Goal: Information Seeking & Learning: Learn about a topic

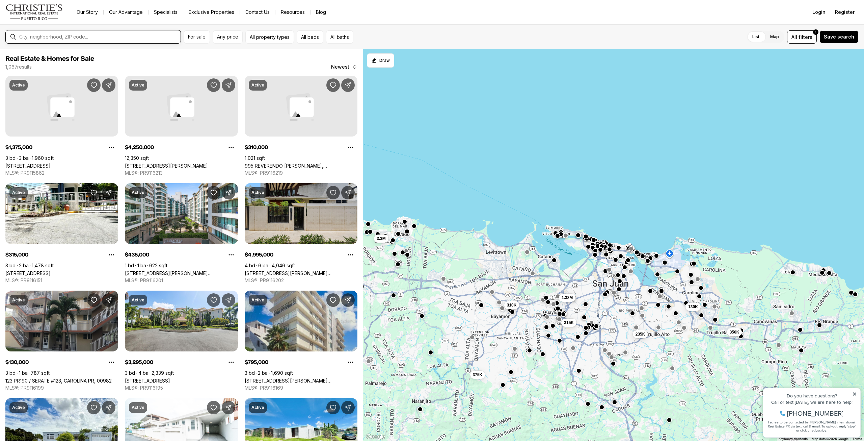
click at [134, 34] on input "text" at bounding box center [98, 37] width 159 height 6
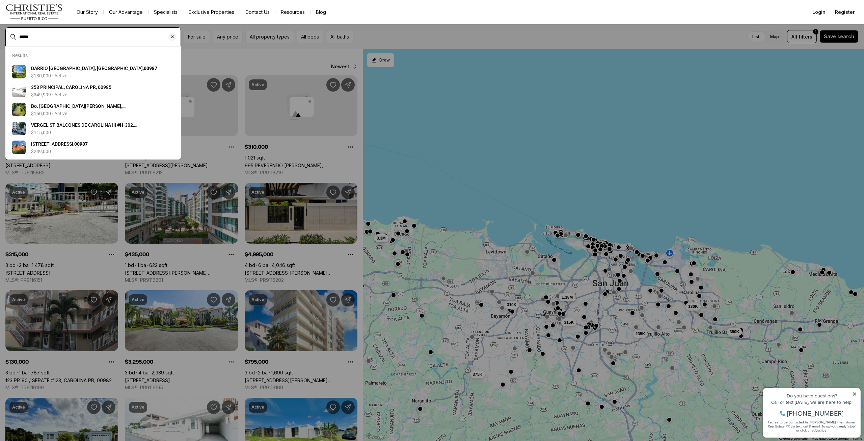
type input "*****"
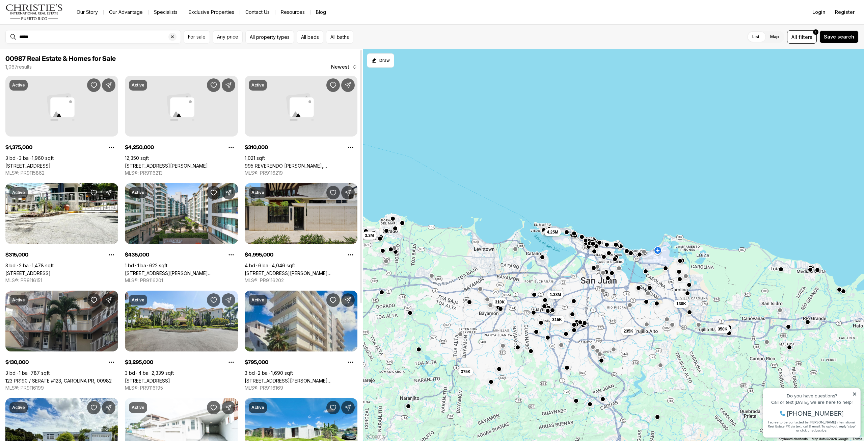
drag, startPoint x: 671, startPoint y: 315, endPoint x: 546, endPoint y: 295, distance: 126.9
click at [530, 290] on div "130K 235K 350K 310K 315K 375K 4.25M 3.3M 1.38M" at bounding box center [613, 245] width 501 height 392
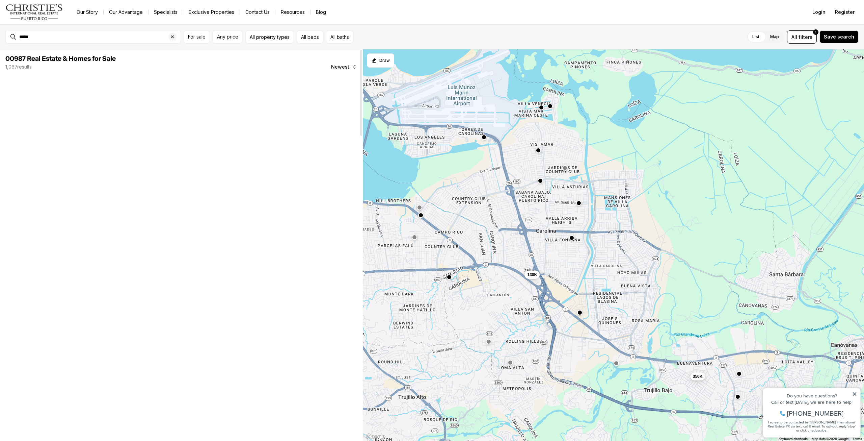
drag, startPoint x: 520, startPoint y: 210, endPoint x: 572, endPoint y: 278, distance: 85.6
click at [572, 278] on div "130K 350K" at bounding box center [613, 245] width 501 height 392
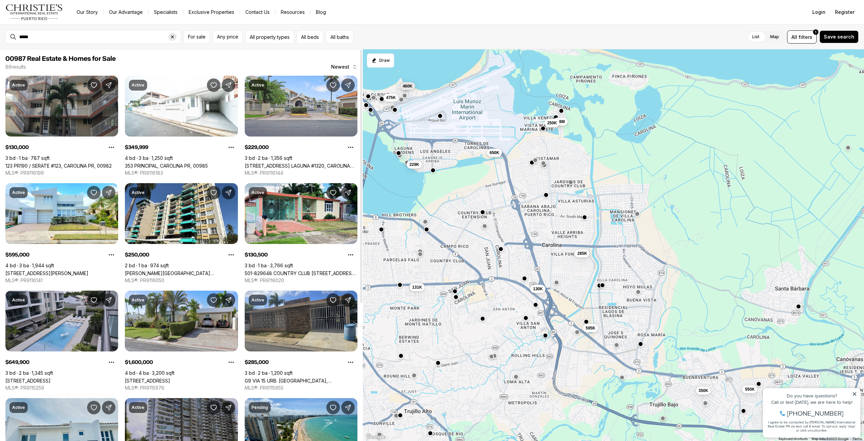
click at [173, 40] on div "Clear search input" at bounding box center [172, 37] width 8 height 8
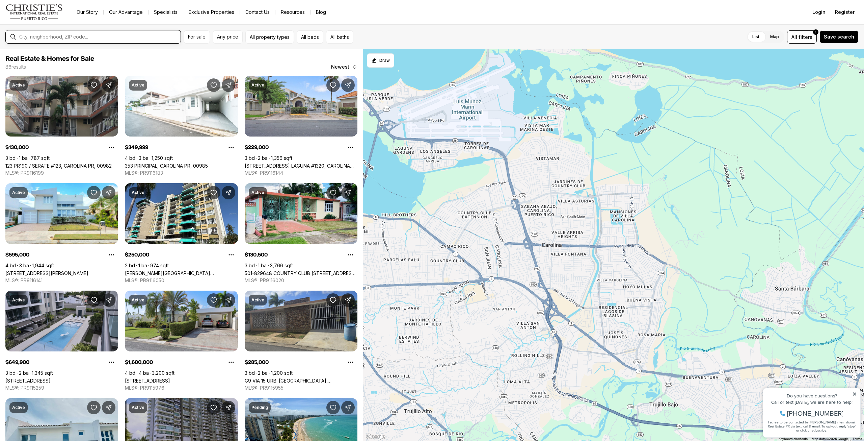
click at [61, 40] on input "text" at bounding box center [98, 37] width 159 height 6
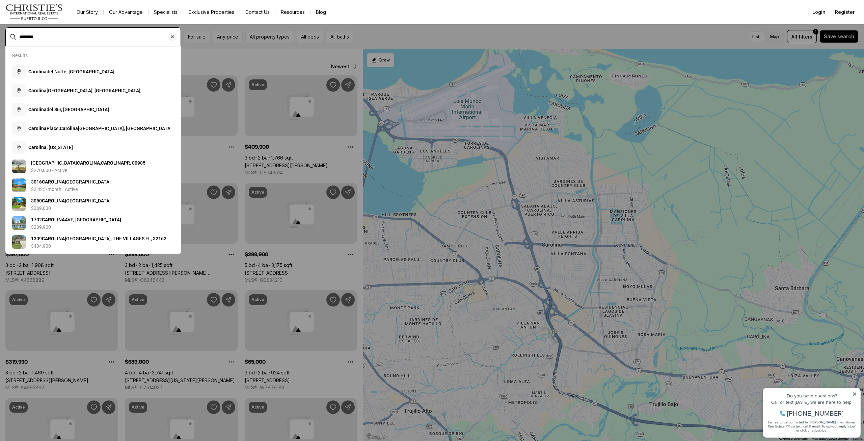
click at [61, 39] on input "********" at bounding box center [98, 37] width 159 height 6
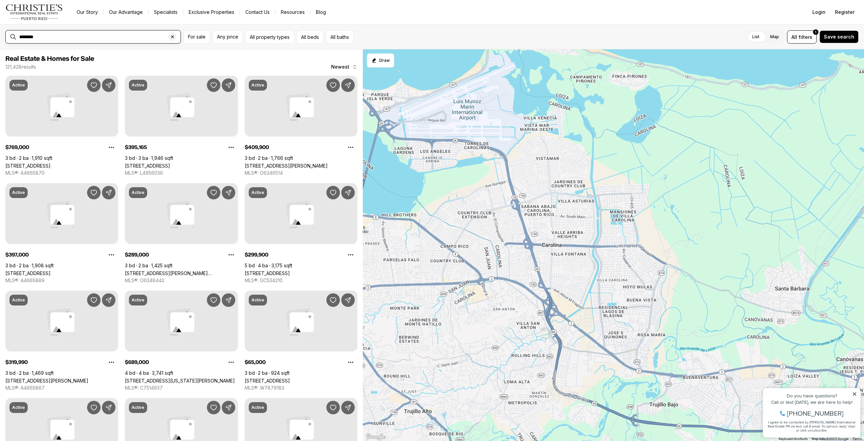
click at [63, 39] on input "********" at bounding box center [98, 37] width 159 height 6
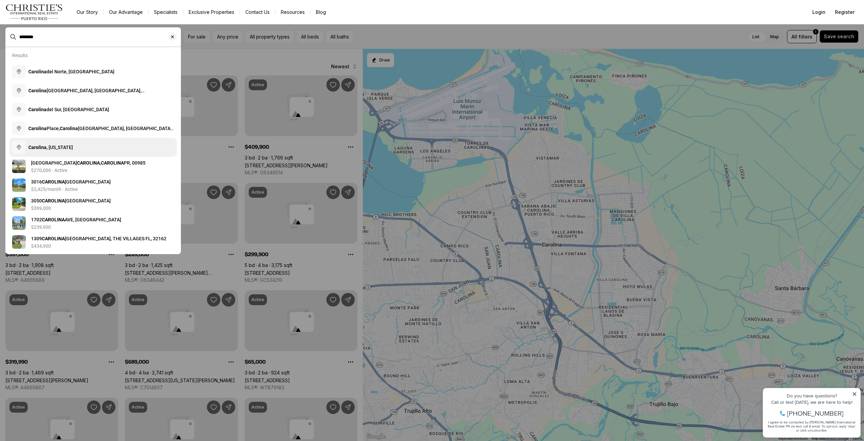
type input "********"
click at [46, 145] on b "Carolina" at bounding box center [37, 147] width 18 height 5
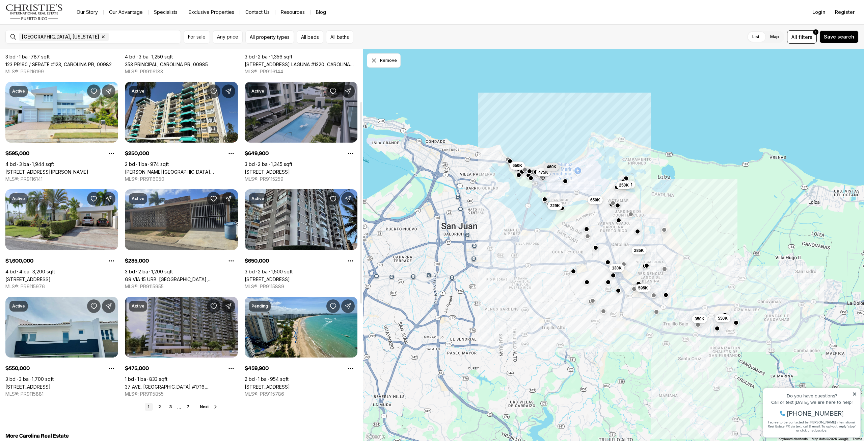
scroll to position [203, 0]
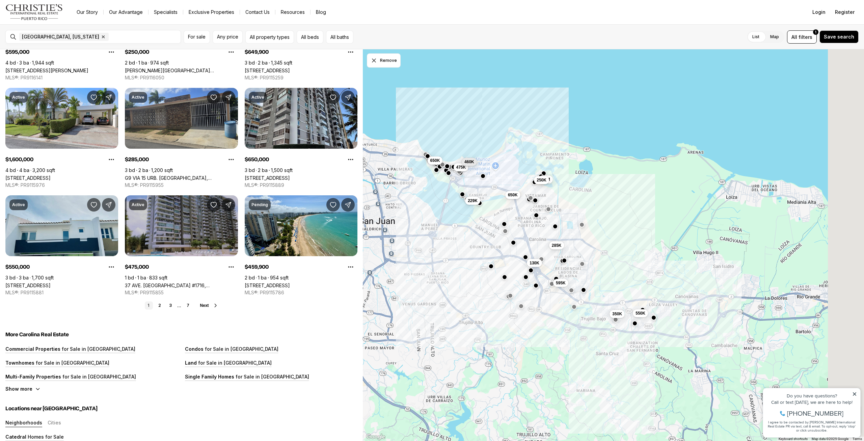
drag, startPoint x: 633, startPoint y: 320, endPoint x: 551, endPoint y: 309, distance: 82.9
click at [558, 315] on div "650K 130K 550K 285K 1.6M 250K 595K 350K 229K 650K 475K 460K" at bounding box center [613, 245] width 501 height 392
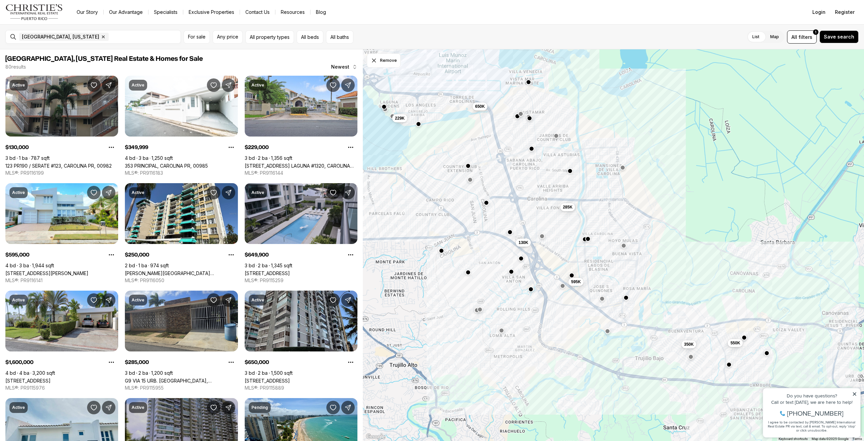
drag, startPoint x: 472, startPoint y: 263, endPoint x: 499, endPoint y: 295, distance: 41.8
click at [491, 292] on div "650K 130K 550K 285K 595K 350K 229K" at bounding box center [613, 245] width 501 height 392
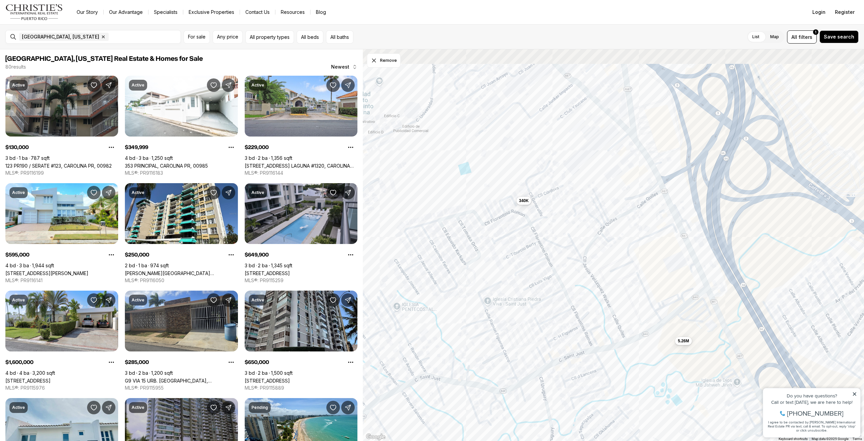
click at [536, 256] on div "340K 5.26M" at bounding box center [613, 245] width 501 height 392
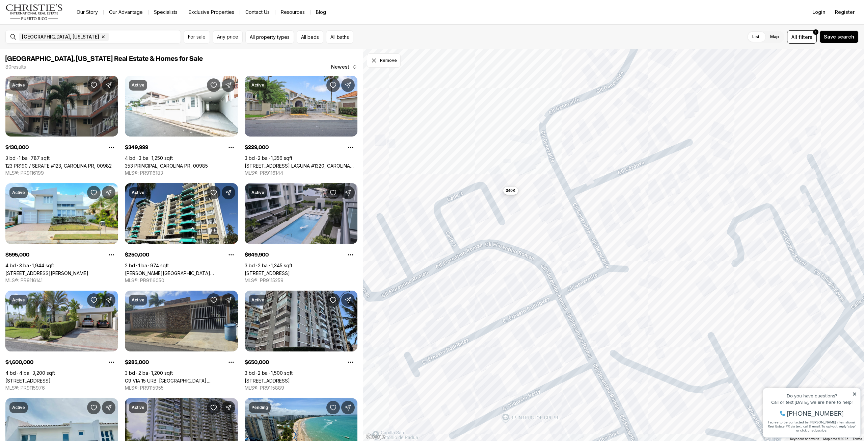
click at [510, 191] on span "340K" at bounding box center [511, 190] width 10 height 5
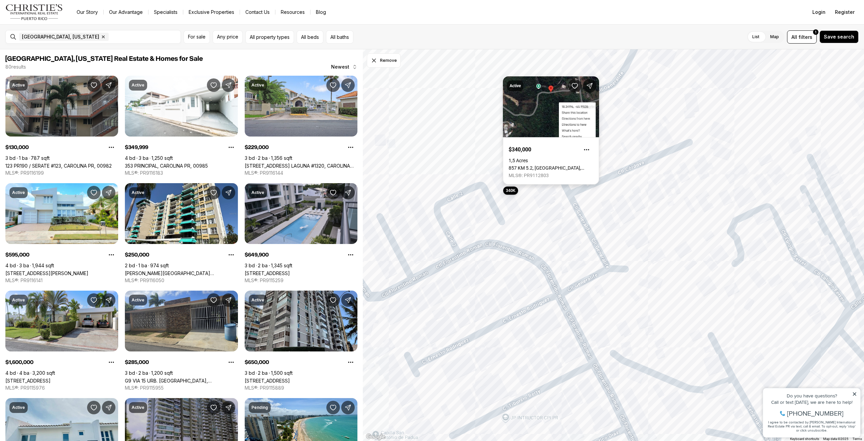
click at [521, 165] on link "857 KM 5.2, CAROLINA PR, 00987" at bounding box center [551, 167] width 85 height 5
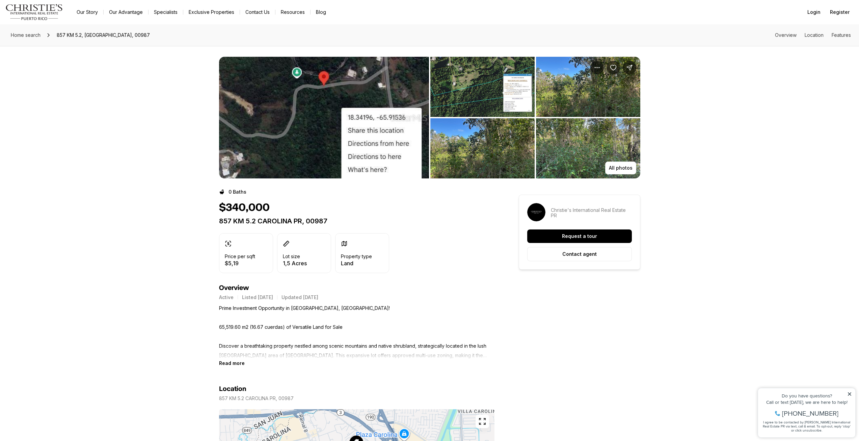
click at [327, 110] on img "View image gallery" at bounding box center [324, 118] width 210 height 122
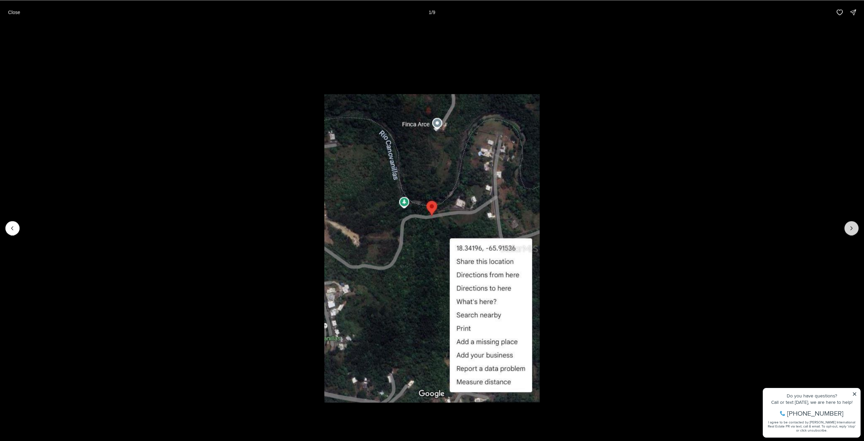
click at [854, 230] on icon "Next slide" at bounding box center [851, 228] width 7 height 7
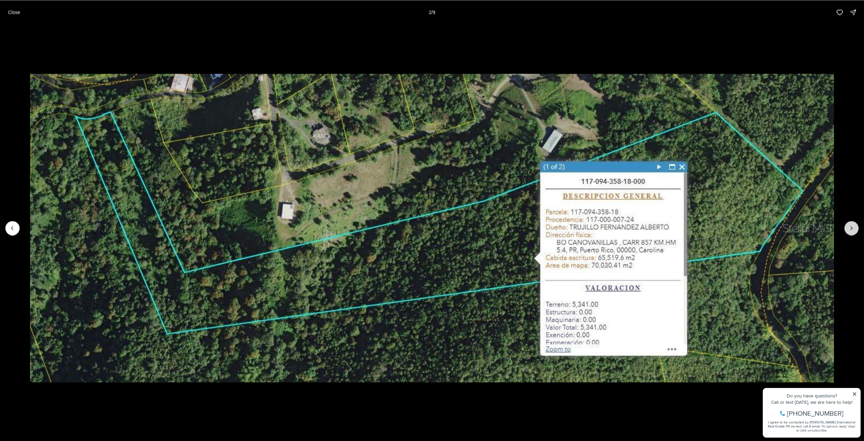
click at [854, 230] on icon "Next slide" at bounding box center [851, 228] width 7 height 7
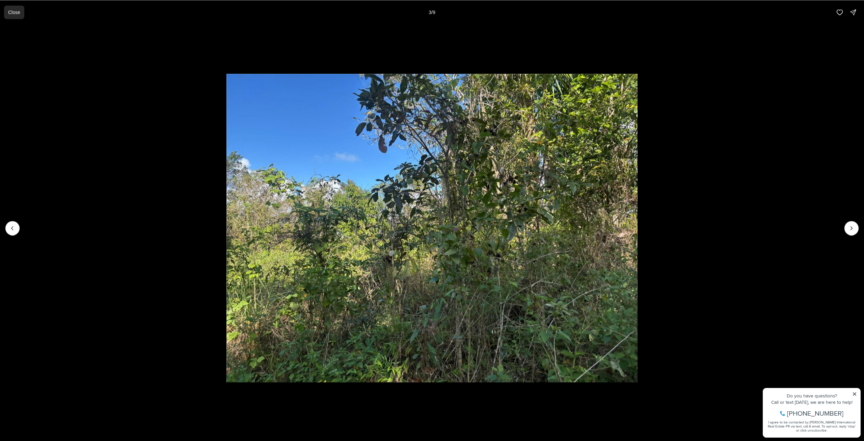
click at [10, 8] on button "Close" at bounding box center [14, 12] width 20 height 14
